Goal: Task Accomplishment & Management: Complete application form

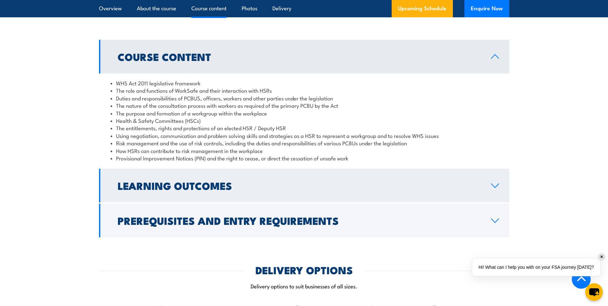
scroll to position [770, 0]
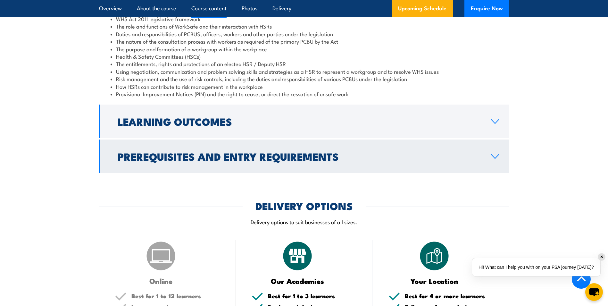
click at [225, 167] on link "Prerequisites and Entry Requirements" at bounding box center [304, 157] width 410 height 34
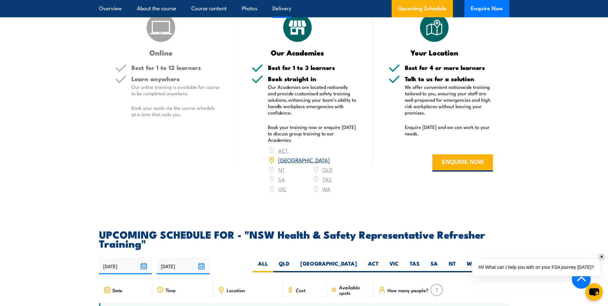
scroll to position [1026, 0]
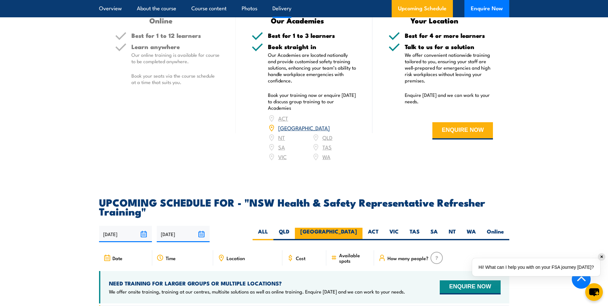
click at [351, 228] on label "[GEOGRAPHIC_DATA]" at bounding box center [329, 234] width 68 height 13
click at [357, 228] on input "[GEOGRAPHIC_DATA]" at bounding box center [359, 230] width 4 height 4
radio input "true"
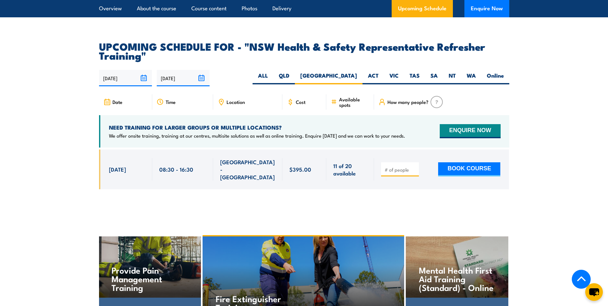
scroll to position [1154, 0]
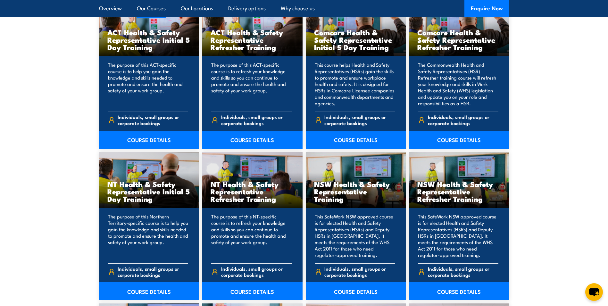
scroll to position [577, 0]
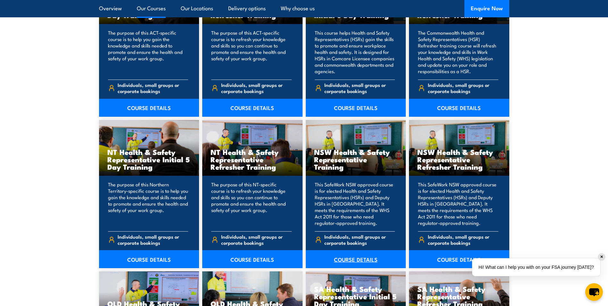
click at [348, 261] on link "COURSE DETAILS" at bounding box center [356, 259] width 100 height 18
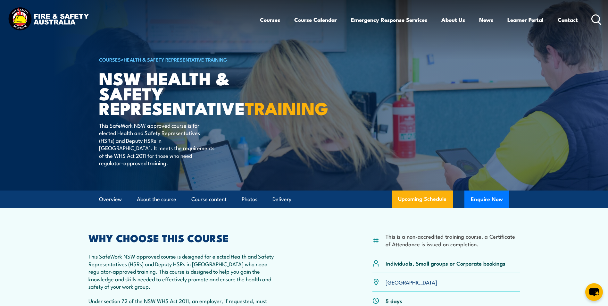
scroll to position [32, 0]
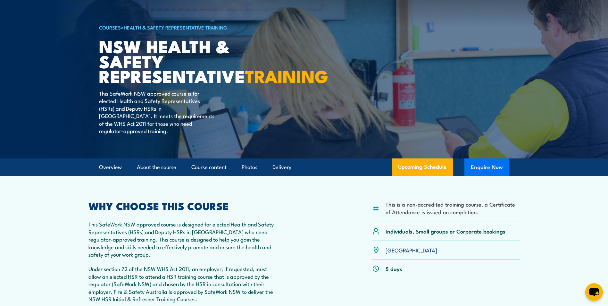
click at [490, 171] on button "Enquire Now" at bounding box center [487, 166] width 45 height 17
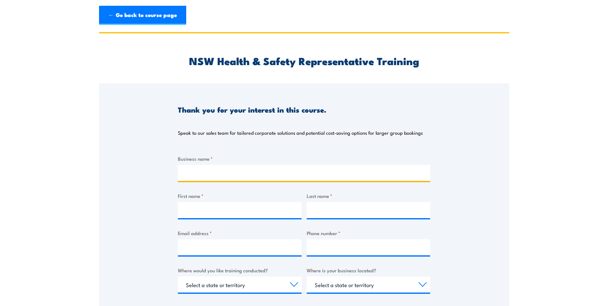
click at [260, 172] on input "Business name *" at bounding box center [304, 173] width 252 height 16
type input "Dungog Shire Council"
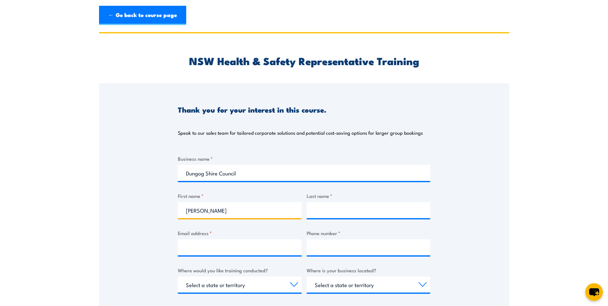
type input "[PERSON_NAME]"
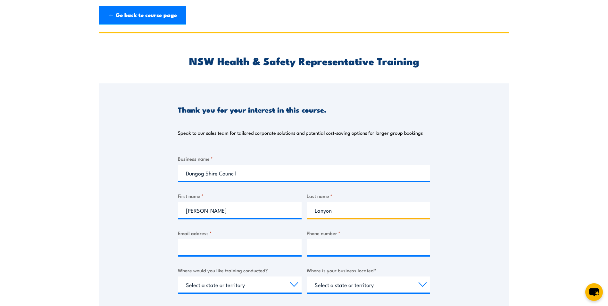
type input "Lanyon"
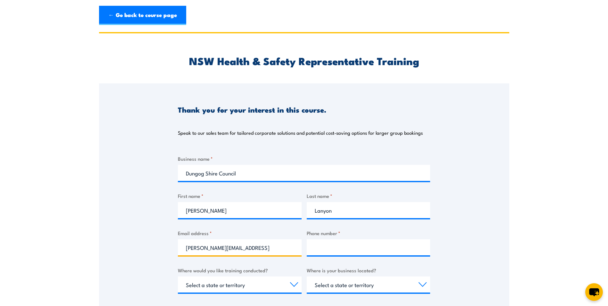
type input "[PERSON_NAME][EMAIL_ADDRESS][DOMAIN_NAME]"
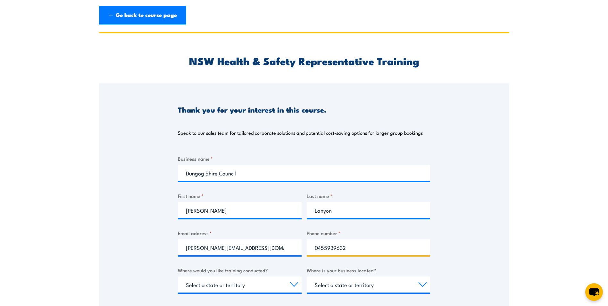
type input "0455939632"
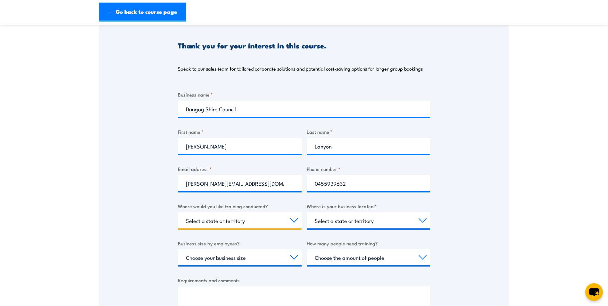
scroll to position [96, 0]
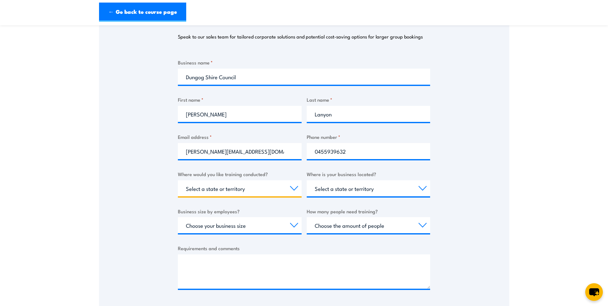
click at [243, 195] on select "Select a state or territory Nationally - multiple locations [GEOGRAPHIC_DATA] […" at bounding box center [240, 188] width 124 height 16
select select "[GEOGRAPHIC_DATA]"
click at [178, 180] on select "Select a state or territory Nationally - multiple locations [GEOGRAPHIC_DATA] […" at bounding box center [240, 188] width 124 height 16
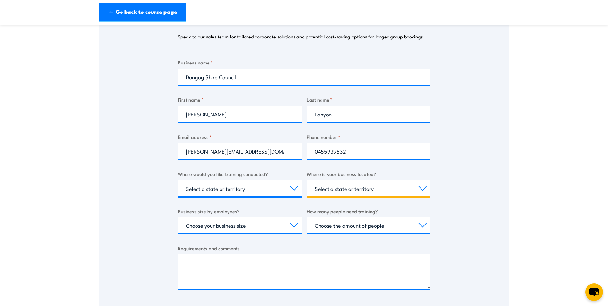
click at [373, 186] on select "Select a state or territory [GEOGRAPHIC_DATA] [GEOGRAPHIC_DATA] [GEOGRAPHIC_DAT…" at bounding box center [369, 188] width 124 height 16
select select "[GEOGRAPHIC_DATA]"
click at [307, 180] on select "Select a state or territory [GEOGRAPHIC_DATA] [GEOGRAPHIC_DATA] [GEOGRAPHIC_DAT…" at bounding box center [369, 188] width 124 height 16
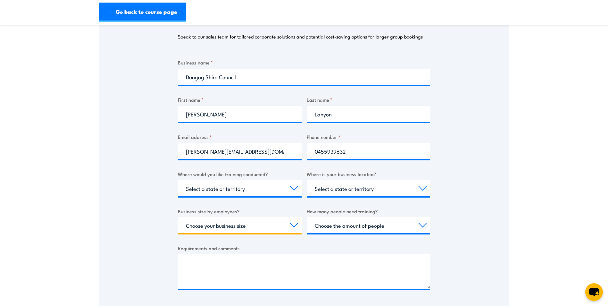
click at [233, 227] on select "Choose your business size 1 to 19 20 to 199 200+" at bounding box center [240, 225] width 124 height 16
select select "20 to 199"
click at [178, 217] on select "Choose your business size 1 to 19 20 to 199 200+" at bounding box center [240, 225] width 124 height 16
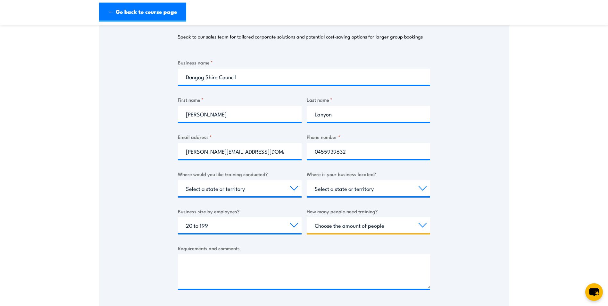
click at [380, 232] on select "Choose the amount of people 1 to 4 5 to 19 20+" at bounding box center [369, 225] width 124 height 16
select select "5 to 19"
click at [307, 217] on select "Choose the amount of people 1 to 4 5 to 19 20+" at bounding box center [369, 225] width 124 height 16
click at [110, 227] on div "Thank you for your interest in this course. Speak to our sales team for tailore…" at bounding box center [304, 147] width 410 height 320
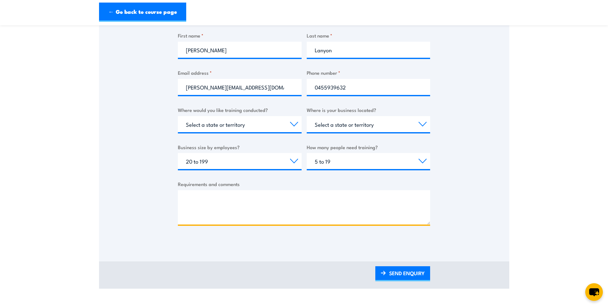
click at [231, 198] on textarea "Requirements and comments" at bounding box center [304, 207] width 252 height 34
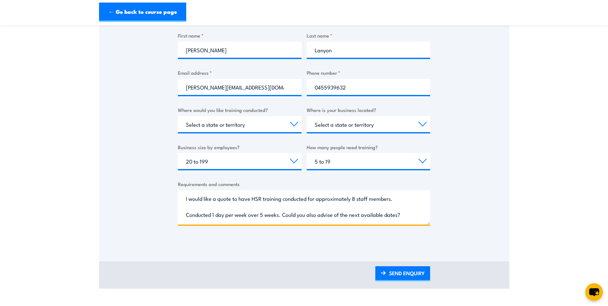
scroll to position [10, 0]
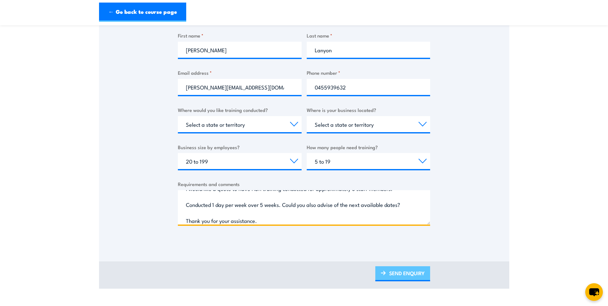
type textarea "I would like a quote to have HSR training conducted for approximately 8 staff m…"
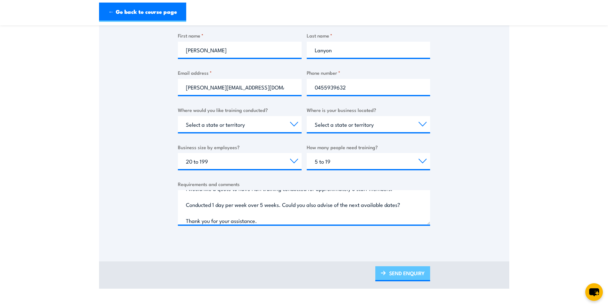
click at [399, 273] on link "SEND ENQUIRY" at bounding box center [403, 273] width 55 height 15
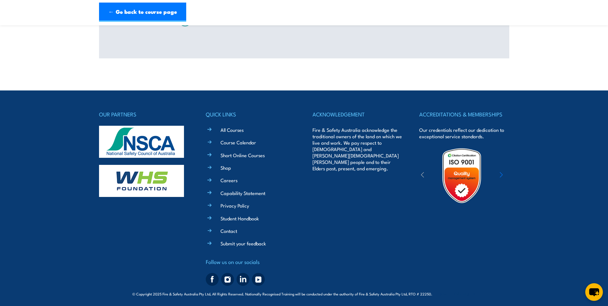
scroll to position [0, 0]
